Goal: Information Seeking & Learning: Learn about a topic

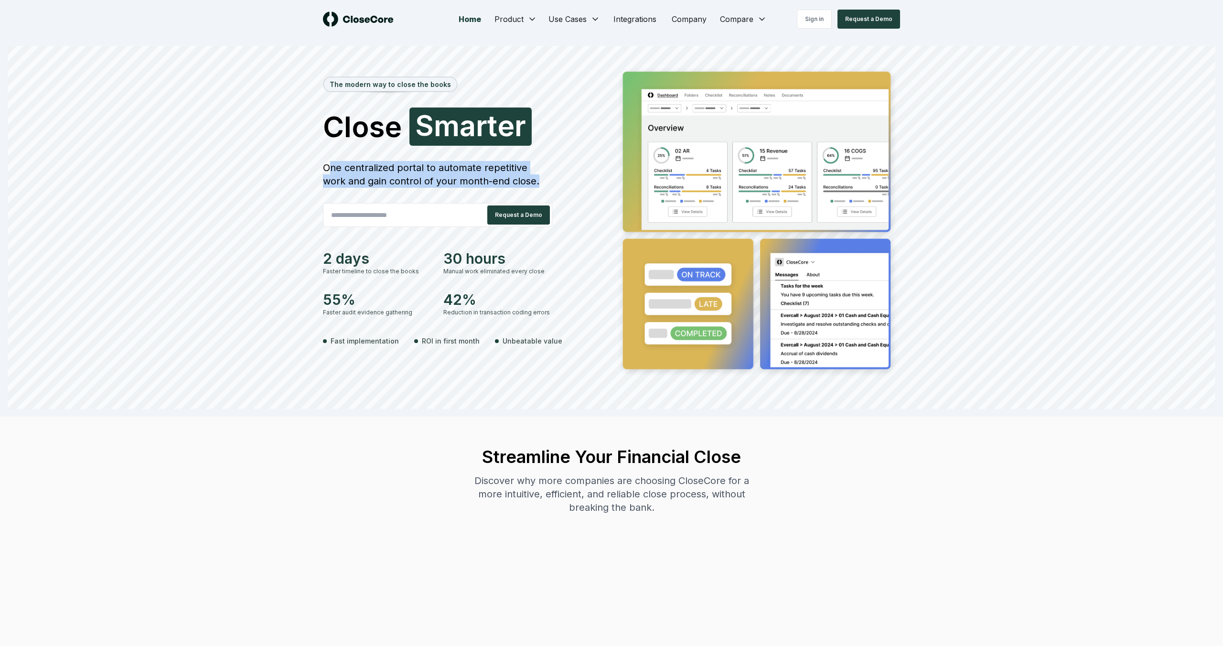
drag, startPoint x: 338, startPoint y: 166, endPoint x: 533, endPoint y: 179, distance: 195.3
click at [533, 179] on div "One centralized portal to automate repetitive work and gain control of your mon…" at bounding box center [437, 174] width 229 height 27
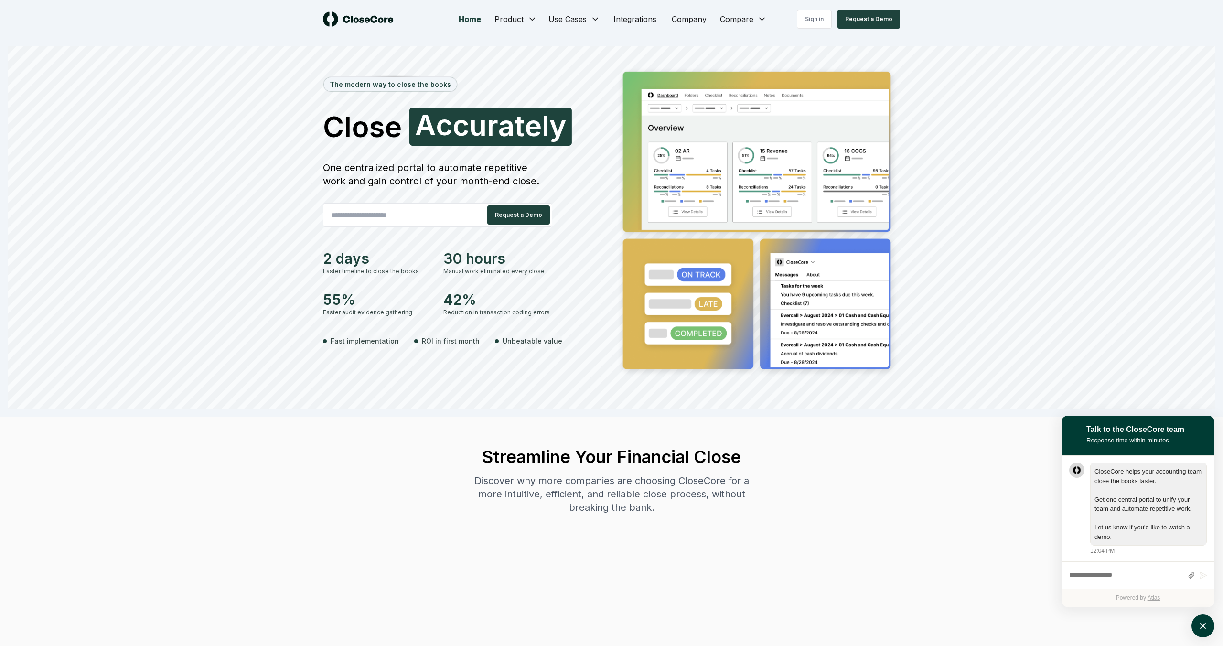
scroll to position [0, 0]
click at [1198, 633] on button "atlas-launcher" at bounding box center [1202, 625] width 23 height 23
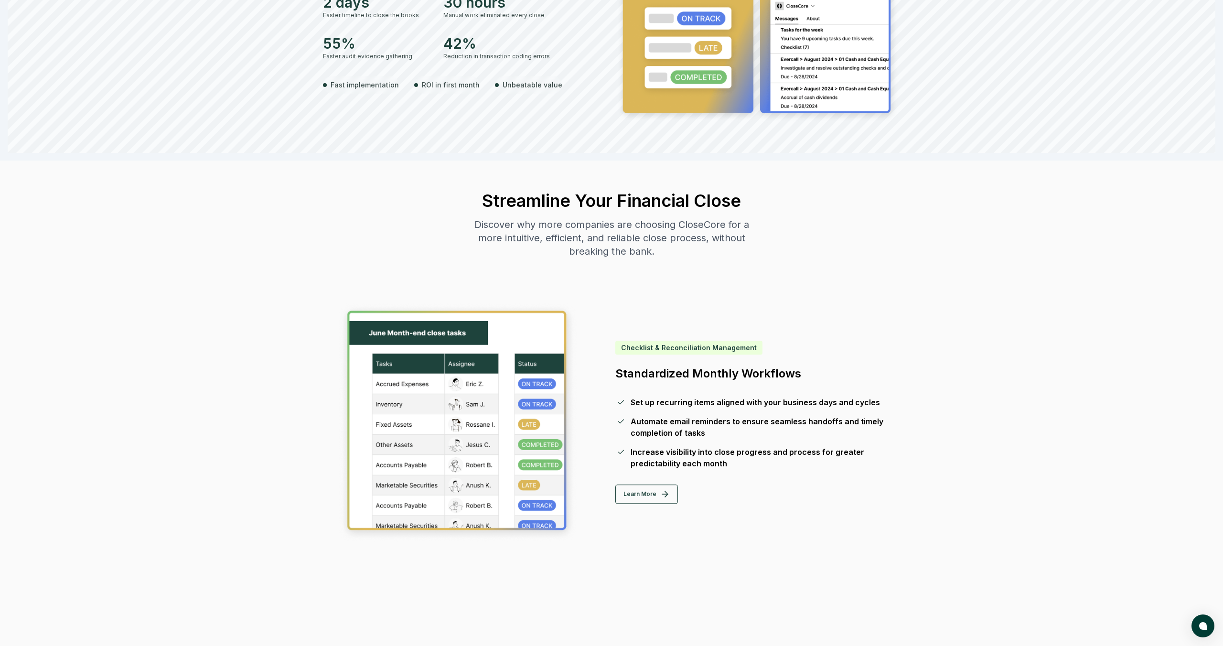
scroll to position [299, 0]
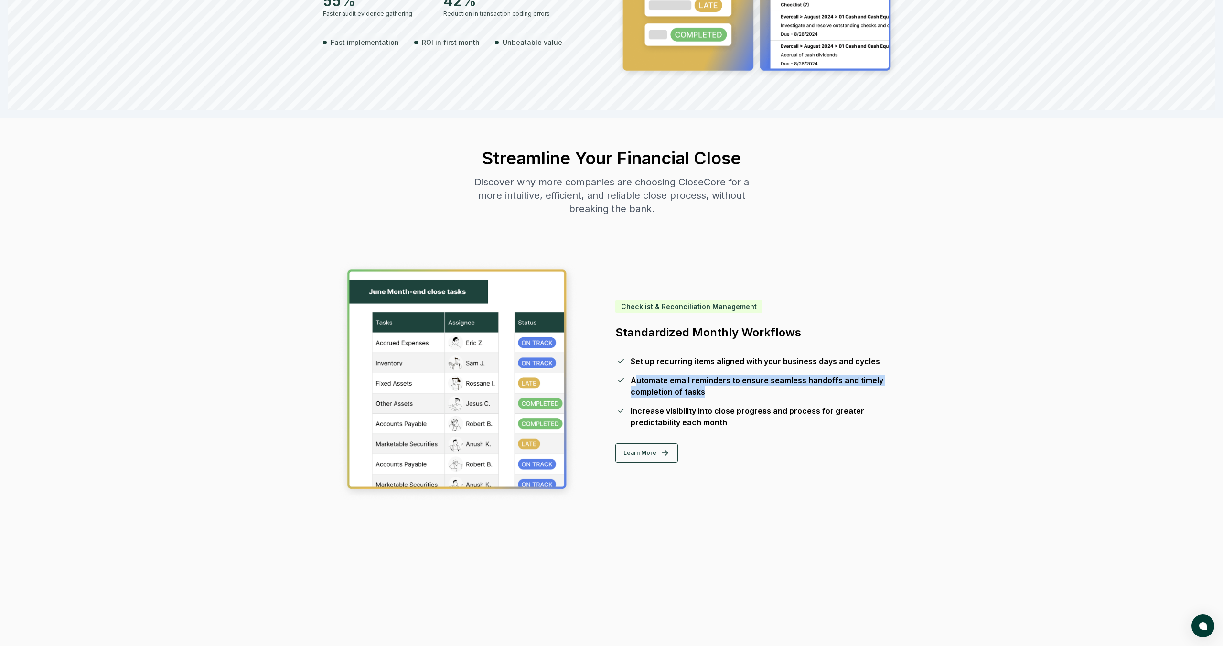
drag, startPoint x: 633, startPoint y: 380, endPoint x: 703, endPoint y: 396, distance: 71.6
click at [703, 396] on div "Automate email reminders to ensure seamless handoffs and timely completion of t…" at bounding box center [758, 385] width 254 height 23
drag, startPoint x: 637, startPoint y: 302, endPoint x: 718, endPoint y: 302, distance: 80.7
click at [718, 302] on div "Checklist & Reconciliation Management" at bounding box center [688, 306] width 147 height 14
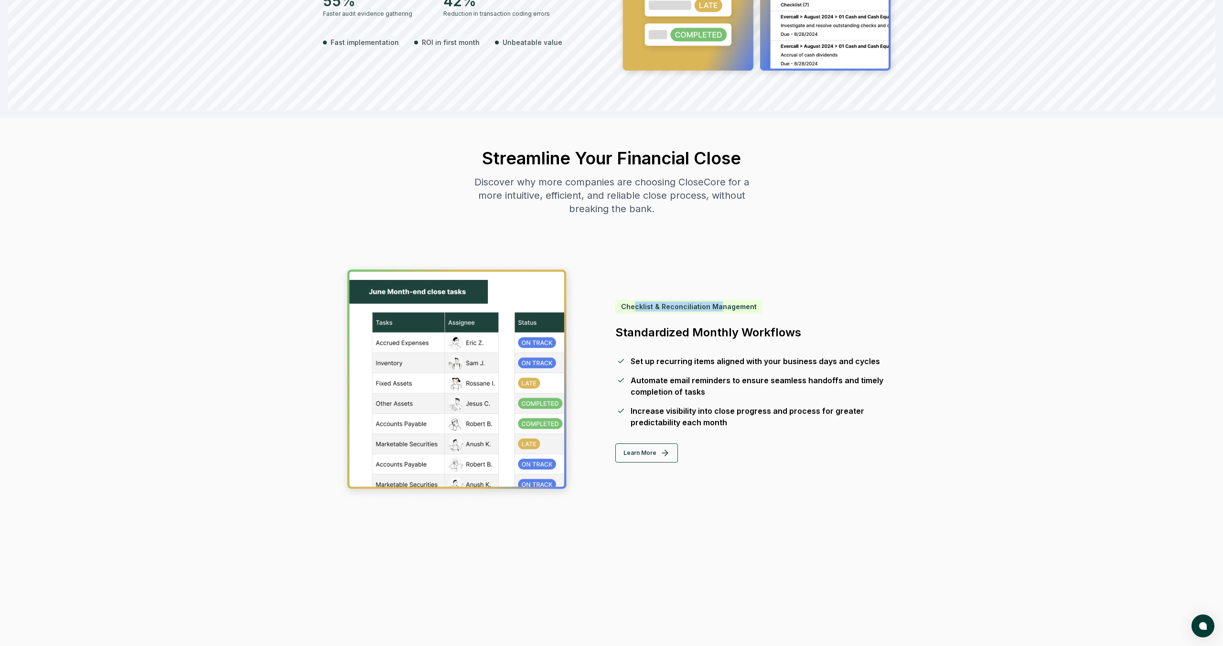
click at [718, 302] on div "Checklist & Reconciliation Management" at bounding box center [688, 306] width 147 height 14
click at [701, 305] on div "Checklist & Reconciliation Management" at bounding box center [688, 306] width 147 height 14
copy div "Reconciliation"
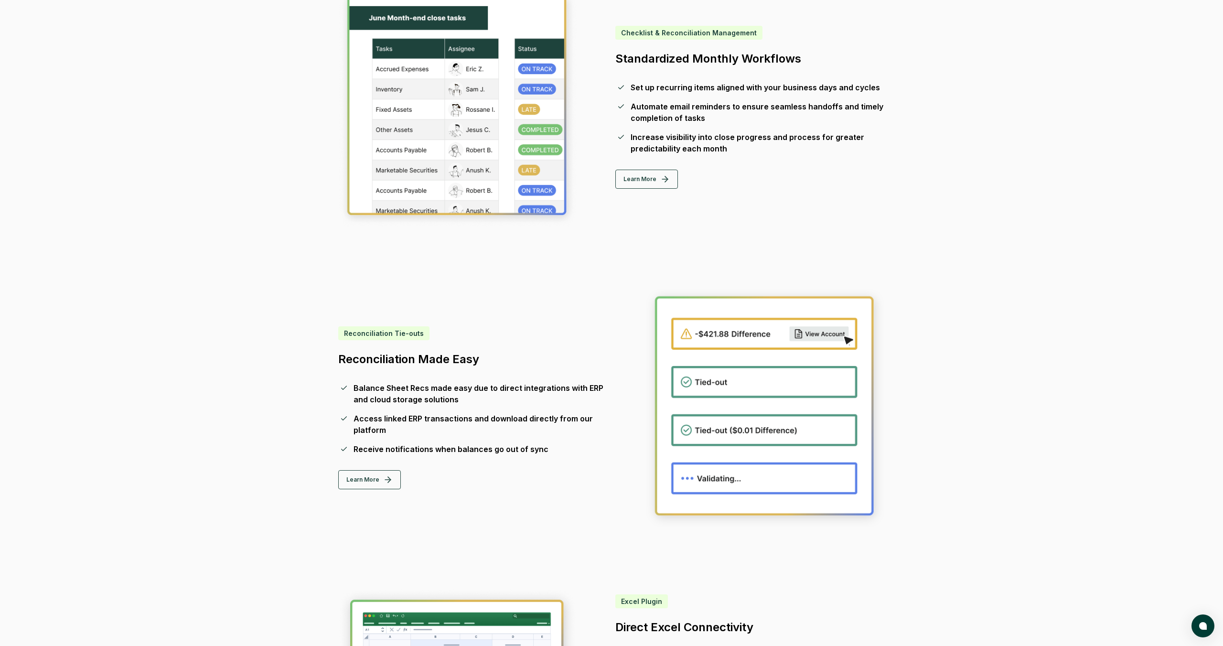
scroll to position [573, 0]
click at [358, 472] on button "Learn More" at bounding box center [369, 478] width 63 height 19
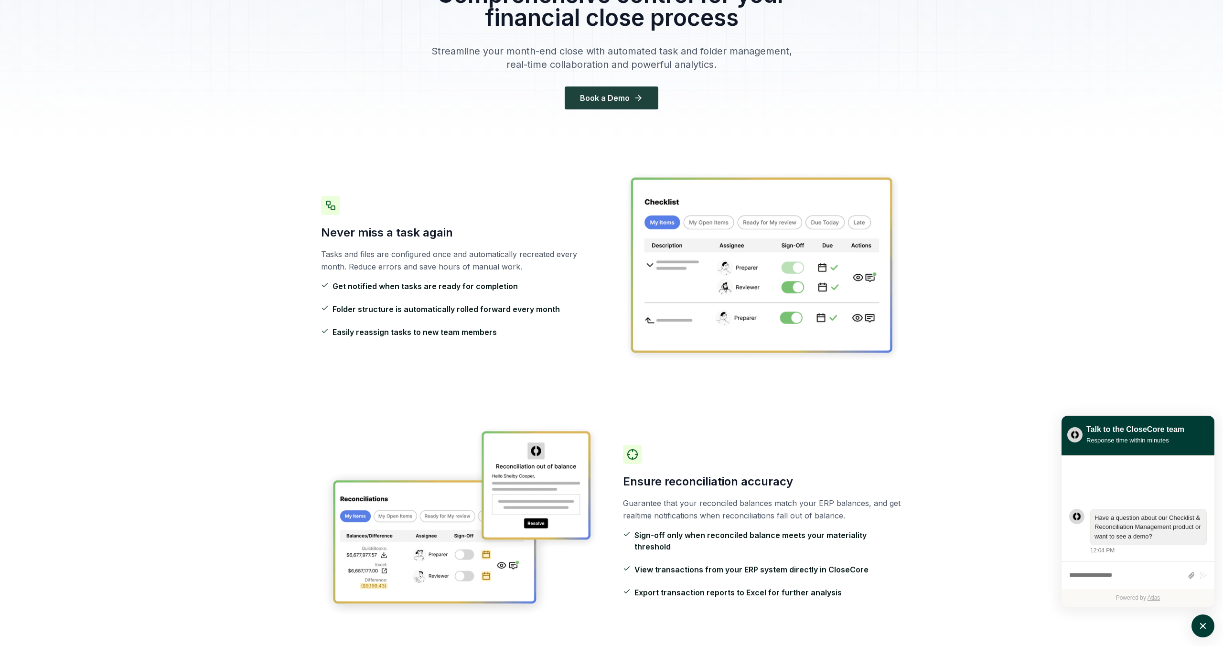
scroll to position [158, 0]
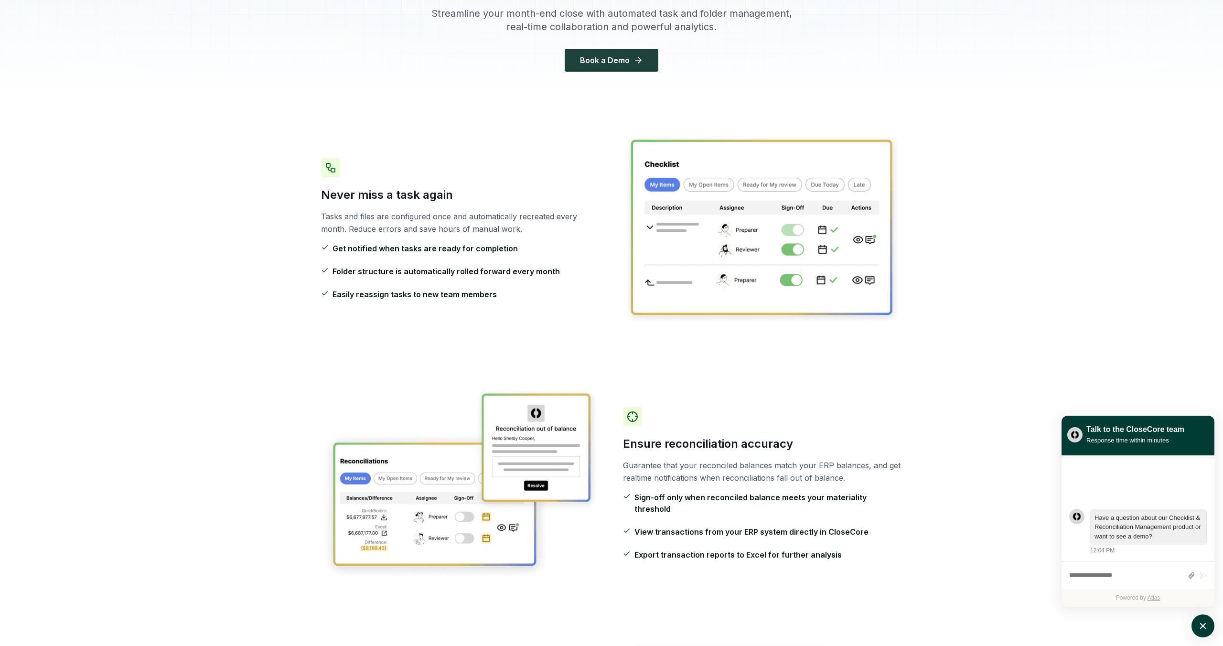
drag, startPoint x: 621, startPoint y: 449, endPoint x: 736, endPoint y: 483, distance: 119.1
click at [736, 484] on div "Ensure reconciliation accuracy Guarantee that your reconciled balances match yo…" at bounding box center [611, 483] width 581 height 255
drag, startPoint x: 629, startPoint y: 451, endPoint x: 876, endPoint y: 486, distance: 249.9
click at [876, 486] on div "Ensure reconciliation accuracy Guarantee that your reconciled balances match yo…" at bounding box center [762, 483] width 279 height 153
drag, startPoint x: 876, startPoint y: 486, endPoint x: 642, endPoint y: 472, distance: 233.5
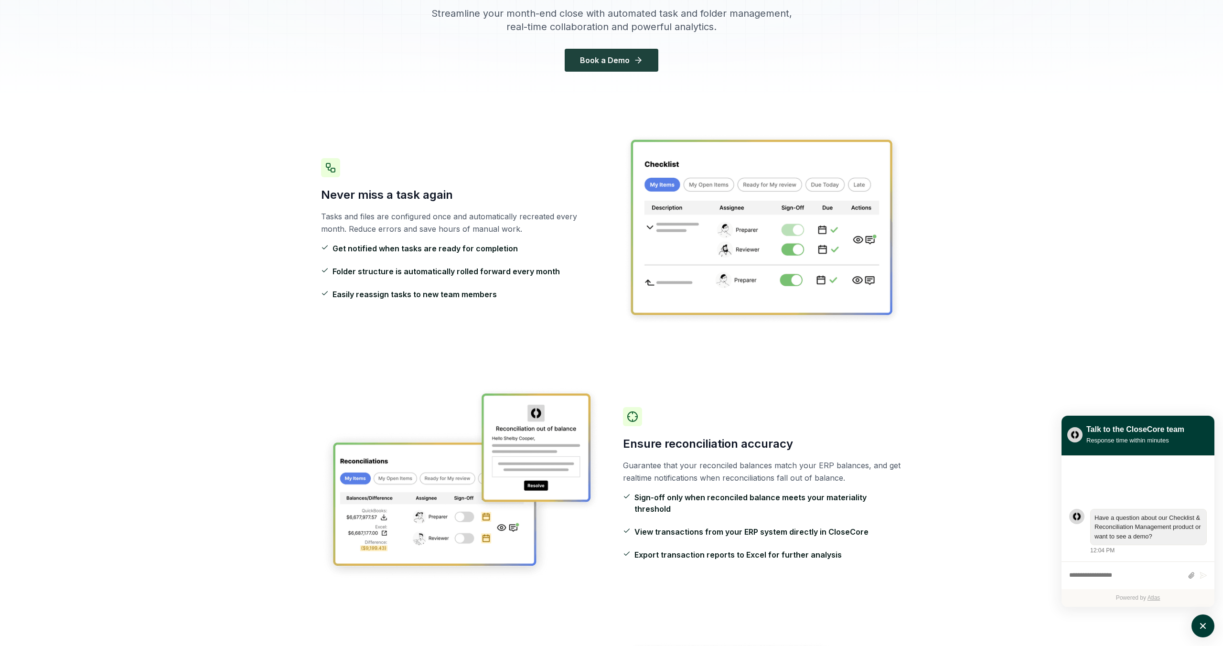
click at [642, 472] on p "Guarantee that your reconciled balances match your ERP balances, and get realti…" at bounding box center [762, 471] width 279 height 25
drag, startPoint x: 642, startPoint y: 472, endPoint x: 847, endPoint y: 482, distance: 204.7
click at [847, 482] on p "Guarantee that your reconciled balances match your ERP balances, and get realti…" at bounding box center [762, 471] width 279 height 25
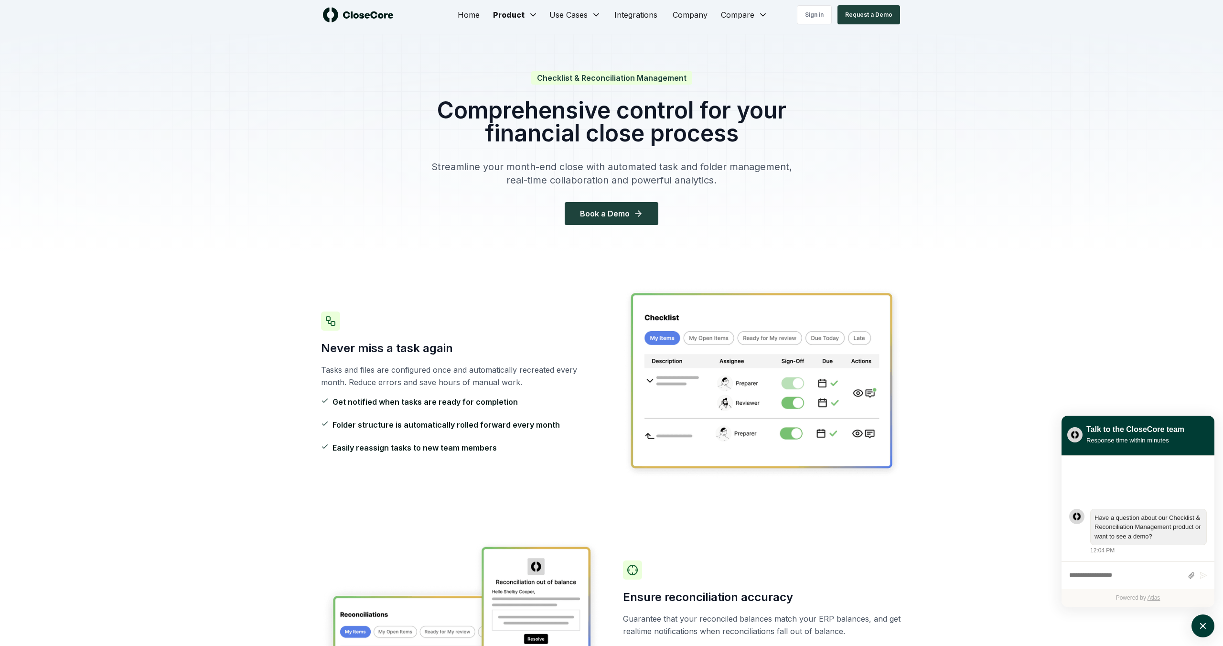
scroll to position [0, 0]
